Goal: Information Seeking & Learning: Check status

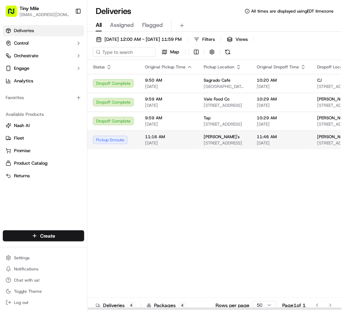
click at [229, 140] on div "[PERSON_NAME]'s" at bounding box center [225, 137] width 42 height 6
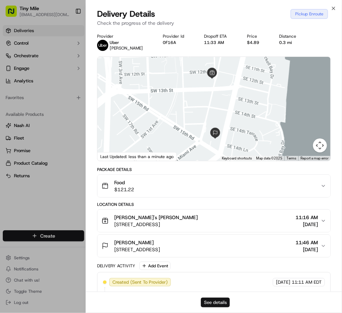
click at [216, 303] on button "See details" at bounding box center [215, 303] width 29 height 10
click at [335, 9] on icon "button" at bounding box center [334, 9] width 6 height 6
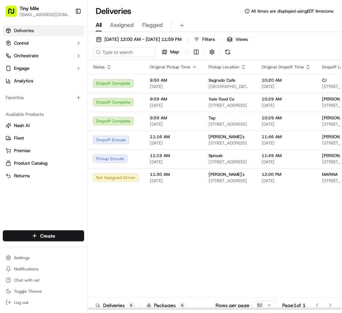
click at [215, 237] on div "Status Original Pickup Time Pickup Location Original Dropoff Time Dropoff Locat…" at bounding box center [267, 185] width 361 height 250
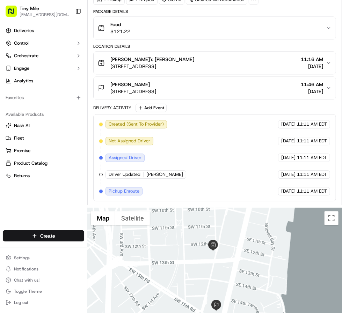
scroll to position [419, 0]
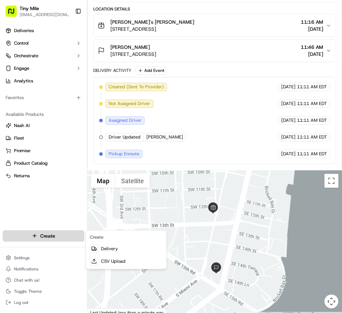
click at [44, 235] on html "Tiny Mile vangielicong0926@gmail.com Toggle Sidebar Deliveries Control Orchestr…" at bounding box center [171, 156] width 342 height 313
click at [52, 188] on html "Tiny Mile vangielicong0926@gmail.com Toggle Sidebar Deliveries Control Orchestr…" at bounding box center [171, 156] width 342 height 313
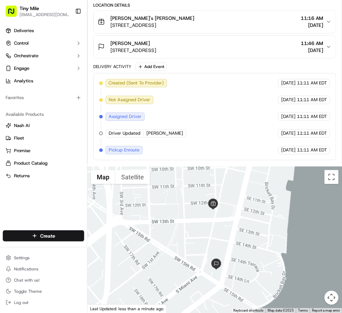
scroll to position [429, 0]
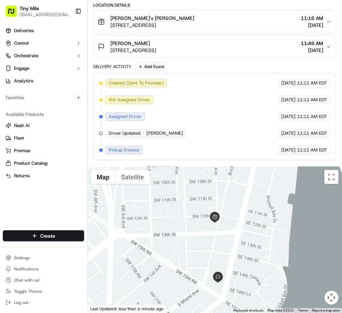
drag, startPoint x: 224, startPoint y: 217, endPoint x: 232, endPoint y: 230, distance: 15.2
click at [232, 230] on div at bounding box center [214, 240] width 255 height 147
